Goal: Transaction & Acquisition: Purchase product/service

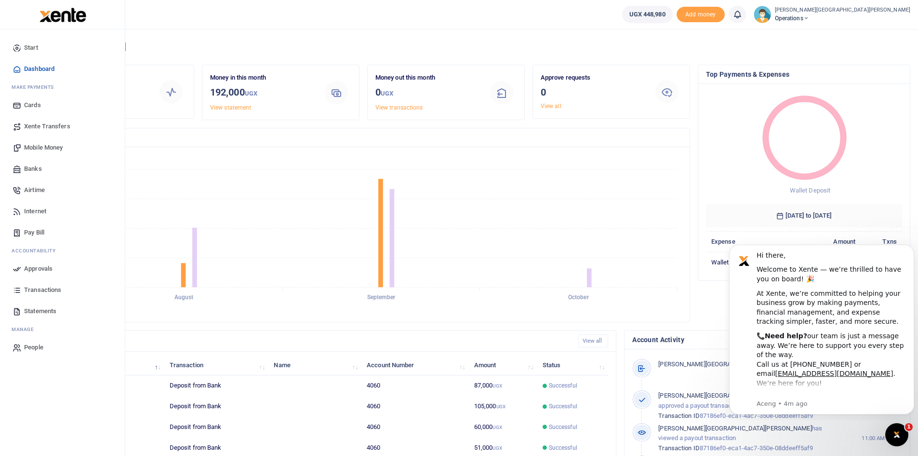
click at [49, 147] on span "Mobile Money" at bounding box center [43, 148] width 39 height 10
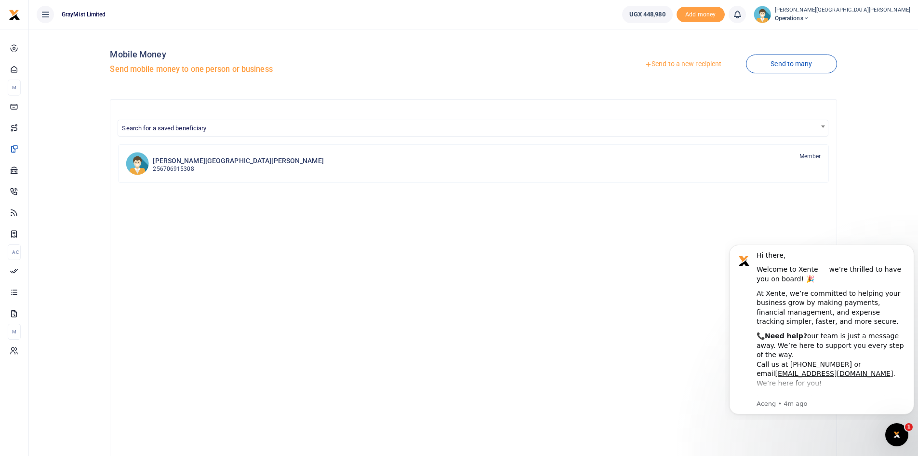
click at [691, 63] on link "Send to a new recipient" at bounding box center [683, 63] width 126 height 17
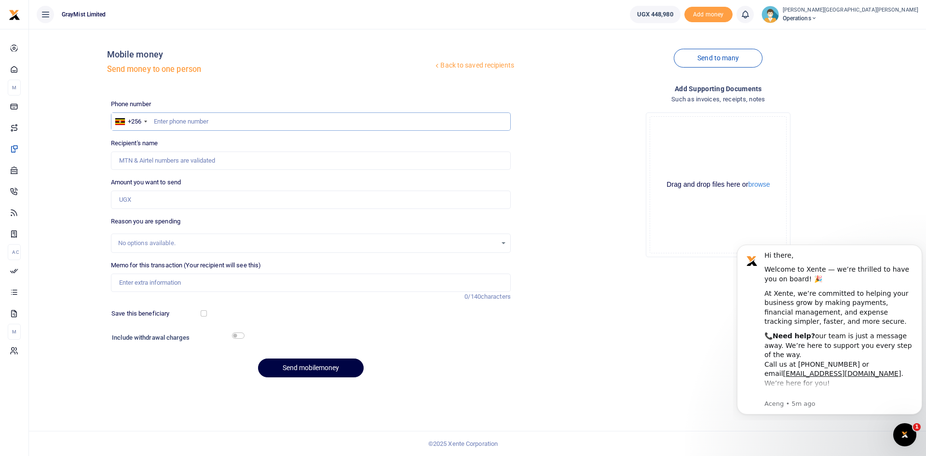
click at [326, 122] on input "text" at bounding box center [311, 121] width 400 height 18
type input "0790185209"
type input "Lean Nkwasibwe"
type input "0790185209"
click at [199, 202] on input "Amount you want to send" at bounding box center [311, 199] width 400 height 18
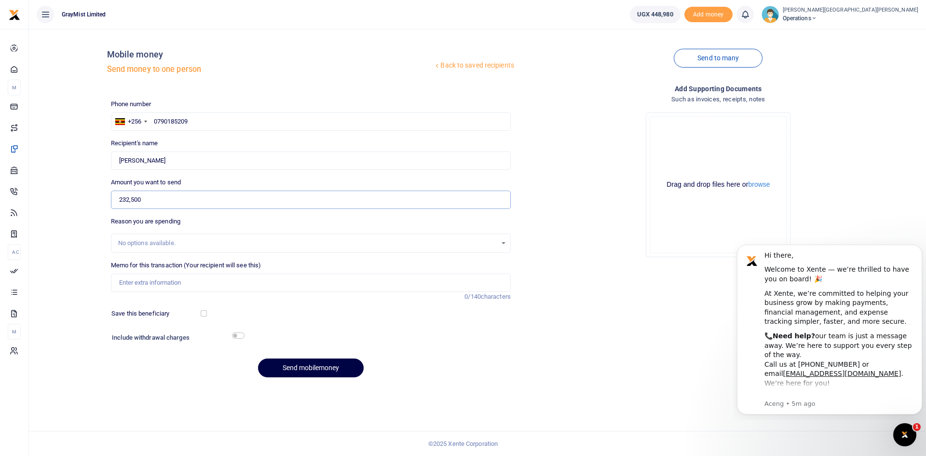
type input "232,500"
click at [159, 241] on div "No options available." at bounding box center [307, 243] width 378 height 10
click at [165, 281] on input "Memo for this transaction (Your recipient will see this)" at bounding box center [311, 282] width 400 height 18
drag, startPoint x: 198, startPoint y: 278, endPoint x: 176, endPoint y: 288, distance: 23.7
click at [160, 283] on input "WokShopping20thAug25" at bounding box center [311, 282] width 400 height 18
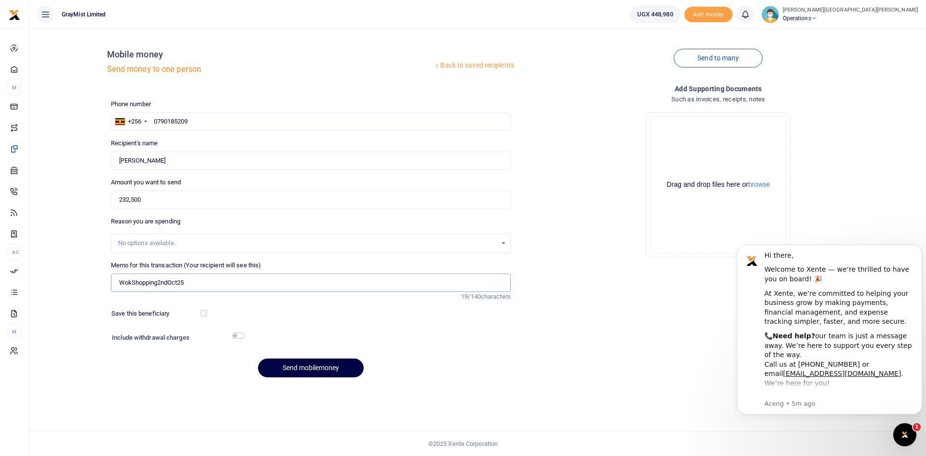
type input "WokShopping2ndOct25"
click at [242, 337] on input "checkbox" at bounding box center [238, 335] width 13 height 6
checkbox input "true"
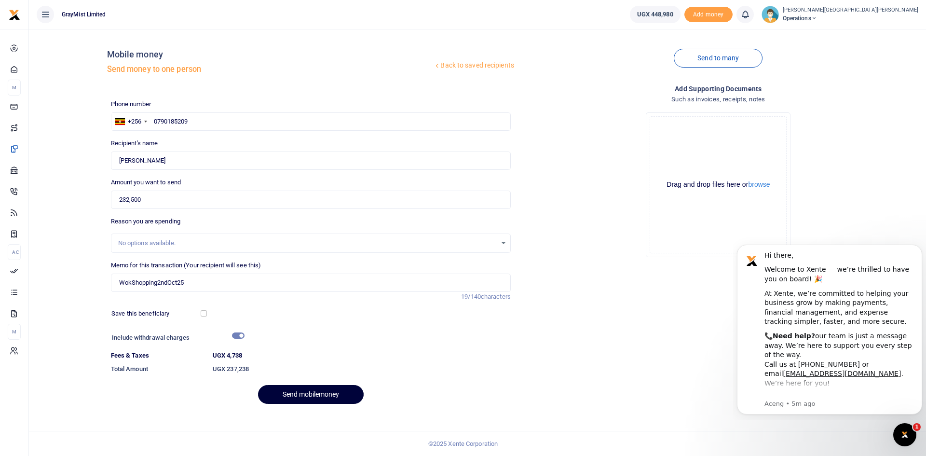
click at [320, 395] on button "Send mobilemoney" at bounding box center [311, 394] width 106 height 19
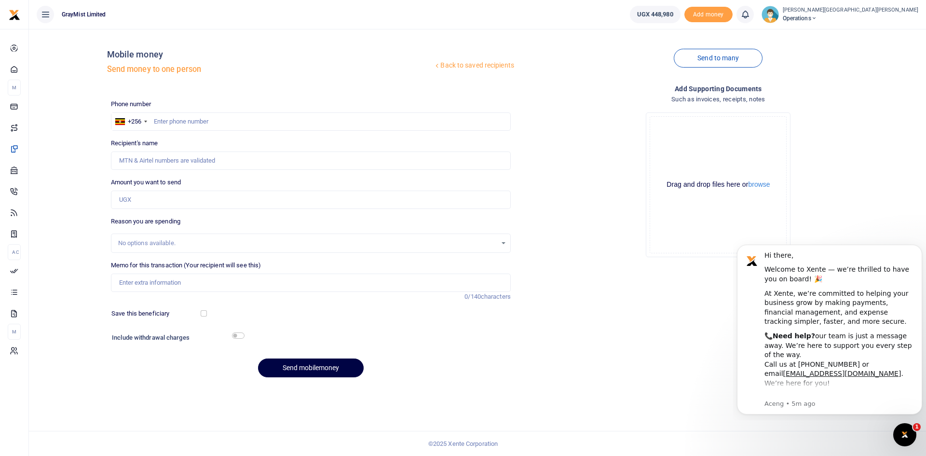
click at [740, 16] on icon at bounding box center [745, 14] width 10 height 11
click at [638, 67] on small "You have no new notification" at bounding box center [673, 68] width 71 height 7
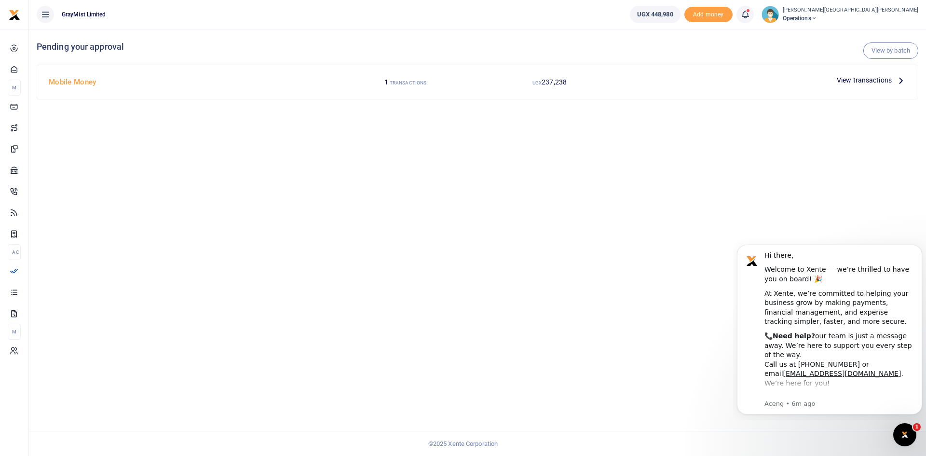
click at [863, 78] on span "View transactions" at bounding box center [863, 80] width 55 height 11
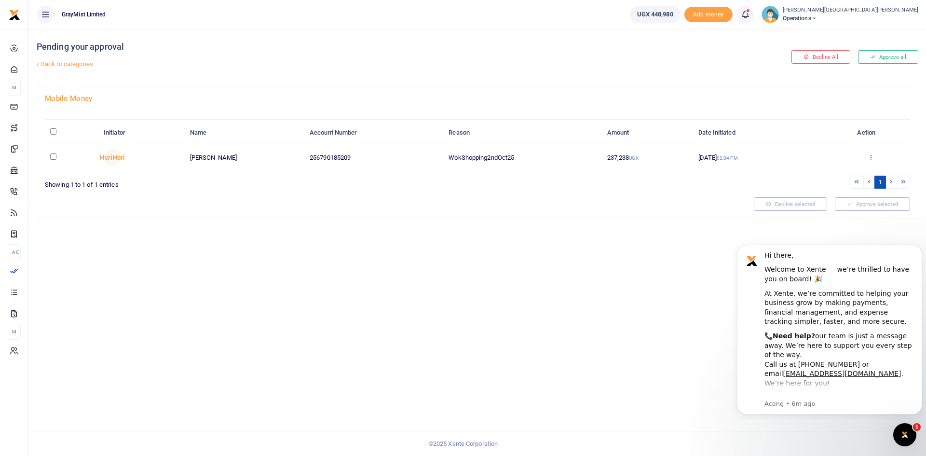
click at [872, 157] on icon at bounding box center [870, 156] width 6 height 7
click at [838, 170] on link "Approve" at bounding box center [835, 172] width 76 height 13
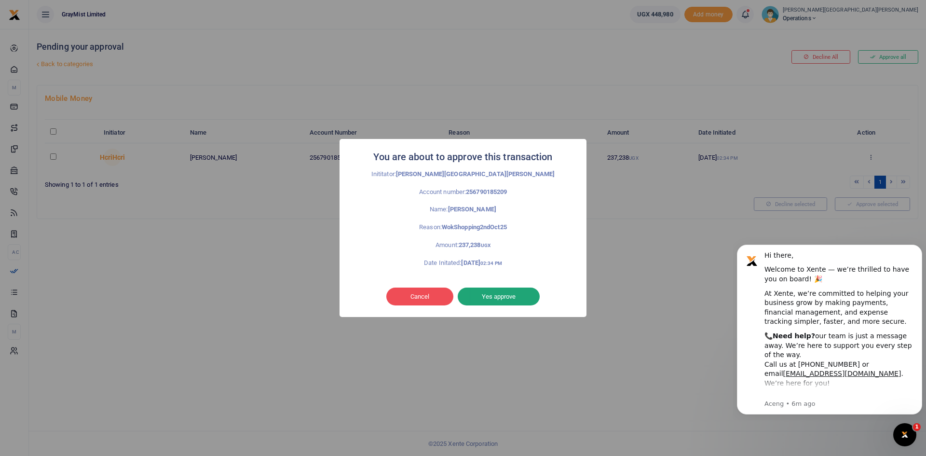
click at [499, 301] on button "Yes approve" at bounding box center [498, 296] width 82 height 18
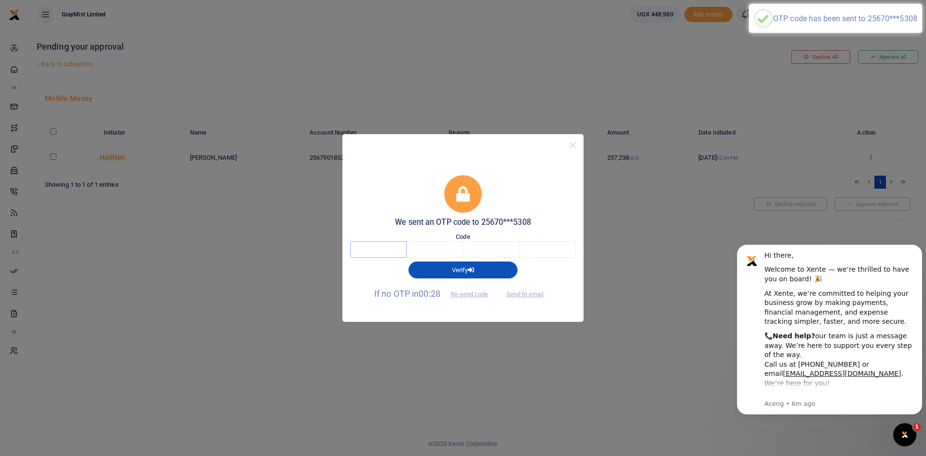
click at [393, 247] on input "text" at bounding box center [378, 249] width 56 height 16
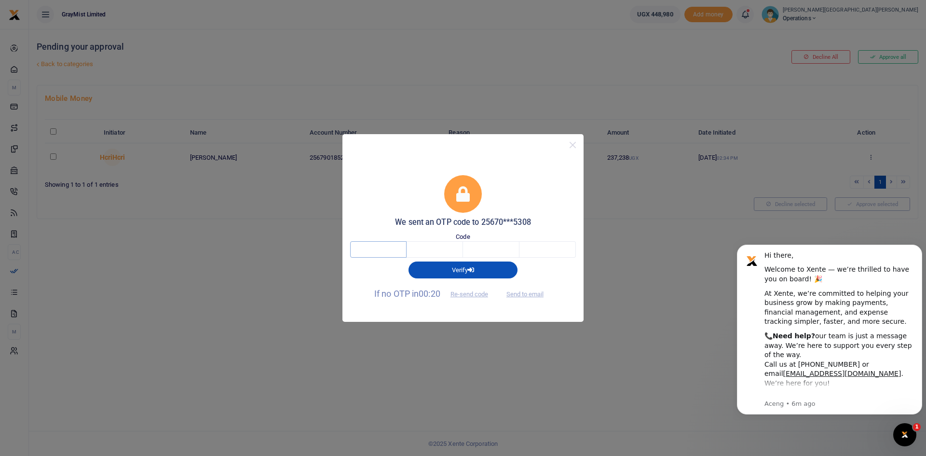
click at [393, 247] on input "text" at bounding box center [378, 249] width 56 height 16
type input "6"
type input "2"
type input "1"
type input "9"
